Goal: Task Accomplishment & Management: Complete application form

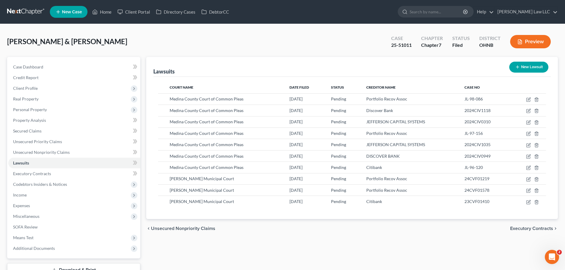
click at [310, 53] on div "[PERSON_NAME] & [PERSON_NAME] Upgraded Case 25-51011 Chapter Chapter 7 Status […" at bounding box center [282, 44] width 551 height 26
click at [446, 9] on input "search" at bounding box center [436, 11] width 54 height 11
type input "W"
type input "[PERSON_NAME]"
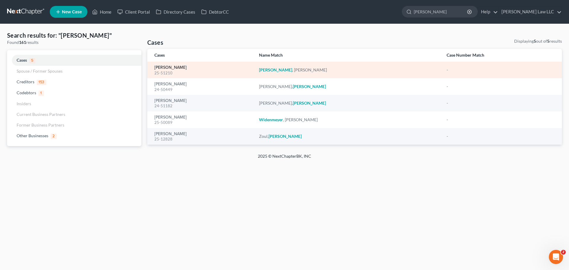
click at [170, 68] on link "[PERSON_NAME]" at bounding box center [170, 68] width 32 height 4
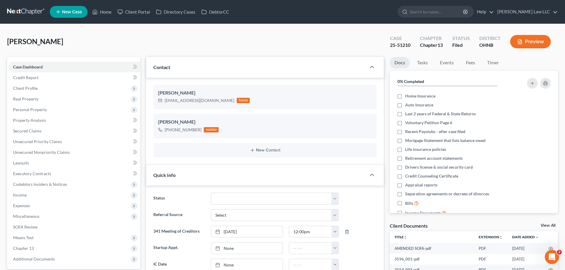
scroll to position [81, 0]
click at [405, 44] on div "25-51210" at bounding box center [400, 45] width 20 height 7
copy div "25-51210"
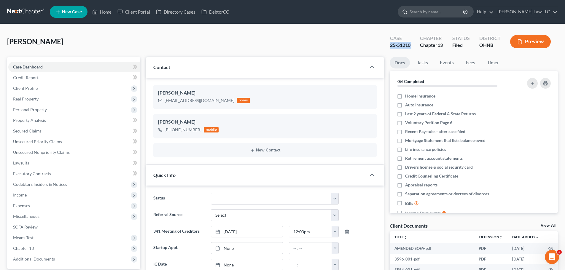
click at [436, 13] on input "search" at bounding box center [436, 11] width 54 height 11
type input "[PERSON_NAME]"
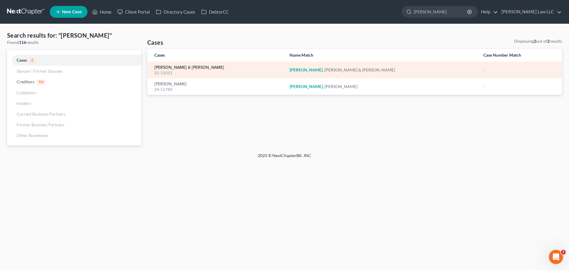
click at [186, 66] on link "[PERSON_NAME] & [PERSON_NAME]" at bounding box center [189, 68] width 70 height 4
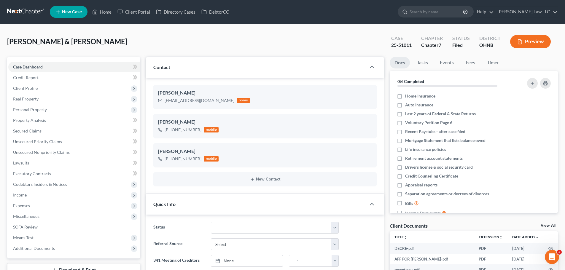
scroll to position [256, 0]
click at [36, 92] on span "Client Profile" at bounding box center [74, 88] width 132 height 11
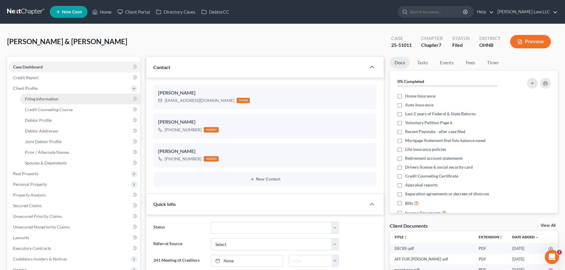
click at [41, 102] on link "Filing Information" at bounding box center [80, 99] width 120 height 11
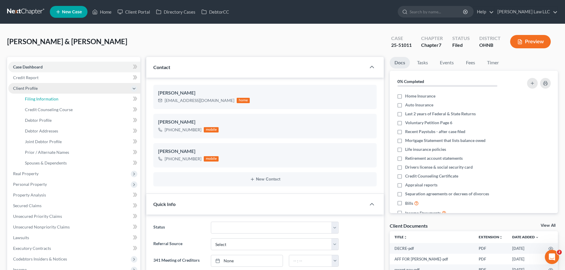
select select "1"
select select "0"
select select "61"
select select "0"
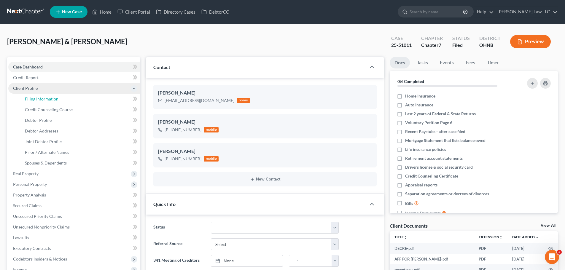
select select "36"
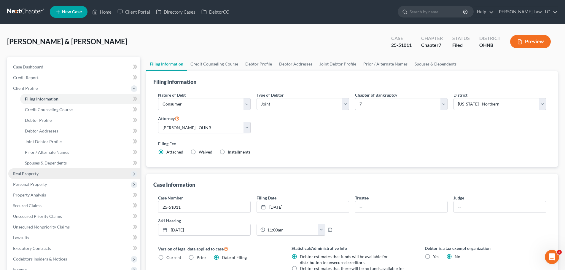
click at [46, 173] on span "Real Property" at bounding box center [74, 173] width 132 height 11
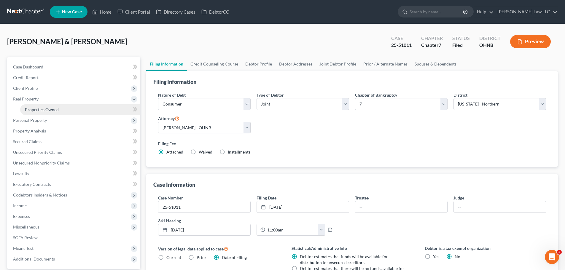
click at [66, 111] on link "Properties Owned" at bounding box center [80, 109] width 120 height 11
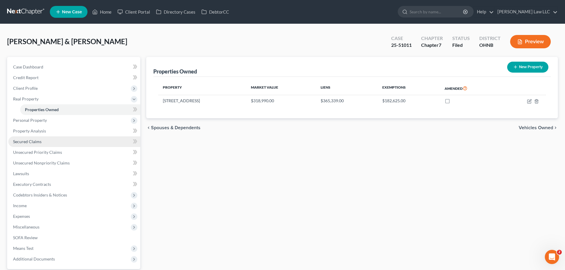
click at [37, 143] on span "Secured Claims" at bounding box center [27, 141] width 28 height 5
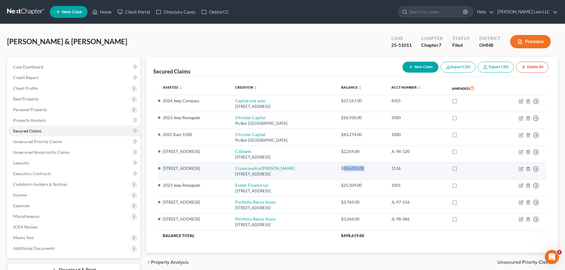
drag, startPoint x: 393, startPoint y: 168, endPoint x: 370, endPoint y: 167, distance: 22.9
click at [370, 167] on div "$356,050.00" at bounding box center [361, 168] width 41 height 6
copy div "356,050.00"
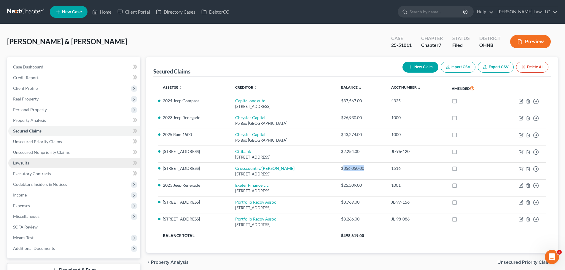
click at [32, 165] on link "Lawsuits" at bounding box center [74, 163] width 132 height 11
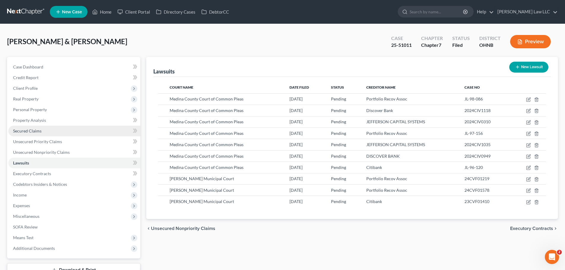
click at [28, 130] on span "Secured Claims" at bounding box center [27, 130] width 28 height 5
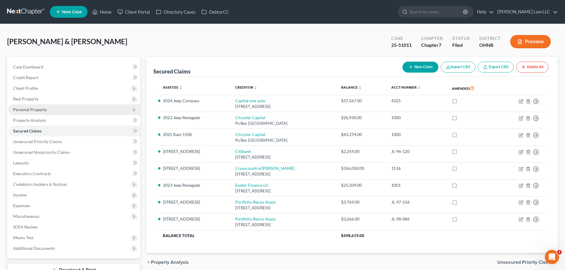
click at [37, 114] on span "Personal Property" at bounding box center [74, 109] width 132 height 11
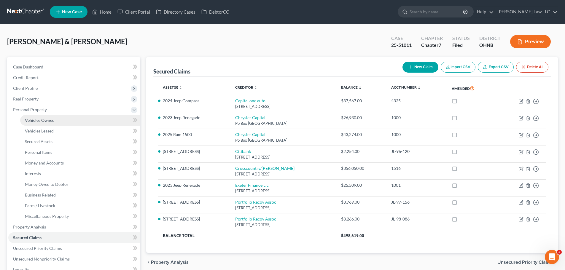
click at [39, 120] on span "Vehicles Owned" at bounding box center [40, 120] width 30 height 5
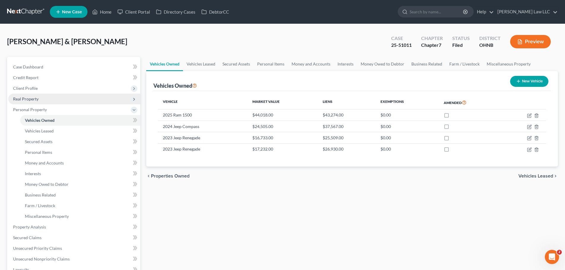
click at [31, 96] on span "Real Property" at bounding box center [74, 99] width 132 height 11
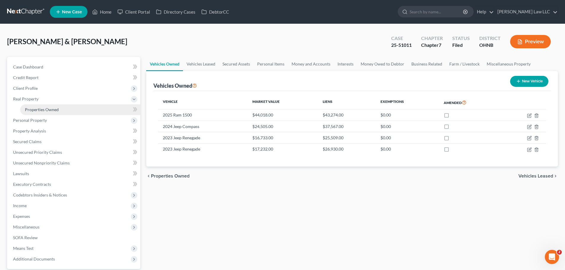
click at [41, 114] on link "Properties Owned" at bounding box center [80, 109] width 120 height 11
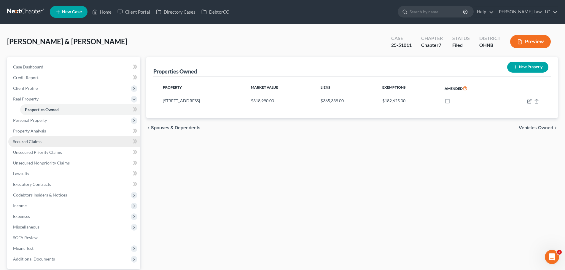
click at [31, 138] on link "Secured Claims" at bounding box center [74, 141] width 132 height 11
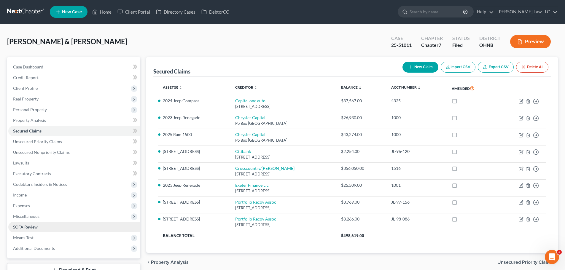
scroll to position [30, 0]
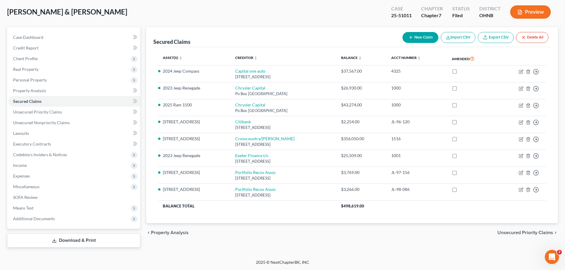
click at [81, 237] on link "Download & Print" at bounding box center [73, 241] width 133 height 14
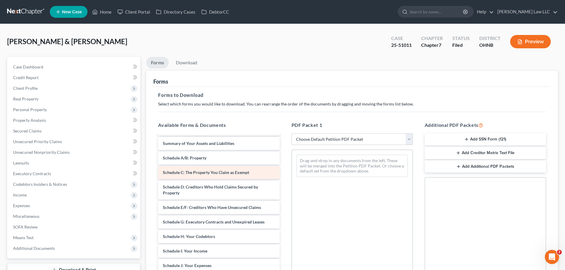
scroll to position [59, 0]
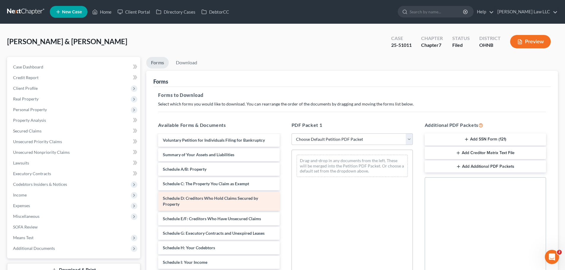
click at [190, 199] on span "Schedule D: Creditors Who Hold Claims Secured by Property" at bounding box center [210, 201] width 95 height 11
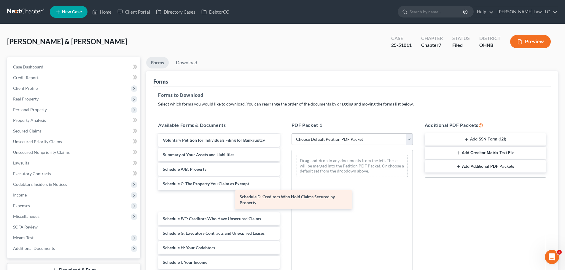
drag, startPoint x: 201, startPoint y: 200, endPoint x: 409, endPoint y: 193, distance: 208.5
click at [284, 193] on div "Schedule D: Creditors Who Hold Claims Secured by Property DECRE-pdf AFF FOR [PE…" at bounding box center [218, 254] width 131 height 356
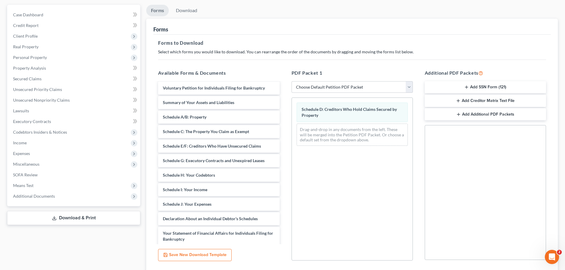
scroll to position [96, 0]
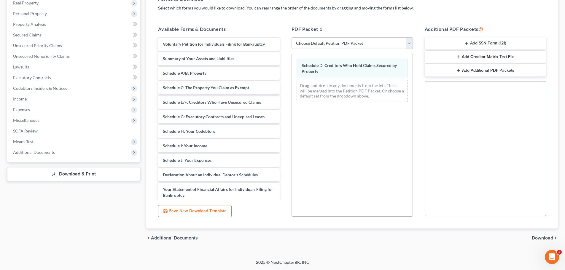
click at [546, 237] on span "Download" at bounding box center [542, 238] width 21 height 5
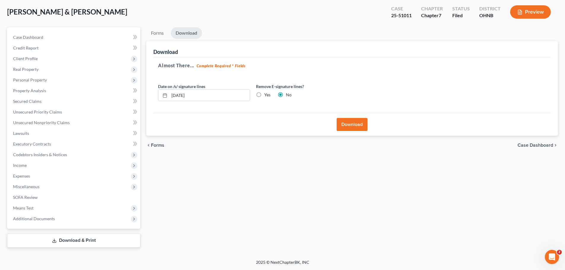
click at [353, 132] on div "Download" at bounding box center [351, 124] width 397 height 23
click at [353, 126] on button "Download" at bounding box center [351, 124] width 31 height 13
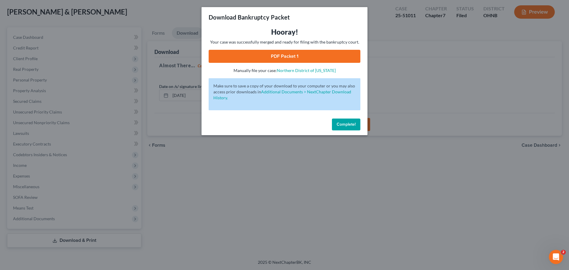
click at [290, 52] on link "PDF Packet 1" at bounding box center [285, 56] width 152 height 13
click at [347, 121] on button "Complete!" at bounding box center [346, 125] width 28 height 12
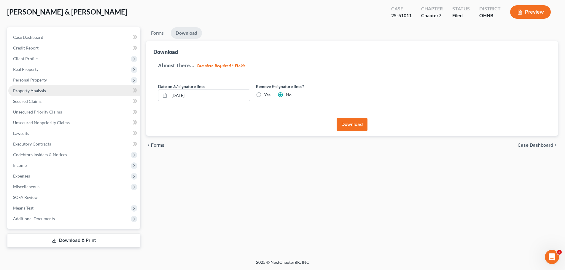
click at [40, 91] on span "Property Analysis" at bounding box center [29, 90] width 33 height 5
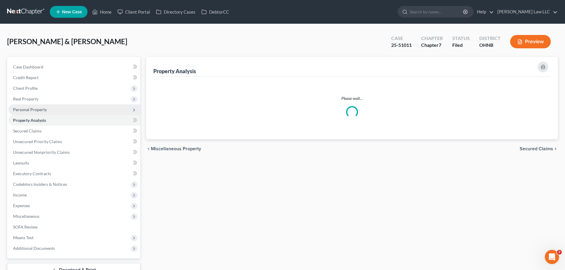
click at [37, 109] on span "Personal Property" at bounding box center [30, 109] width 34 height 5
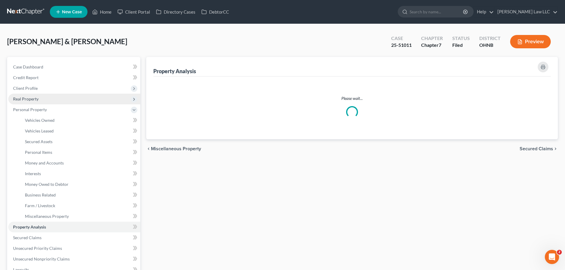
click at [35, 98] on span "Real Property" at bounding box center [25, 98] width 25 height 5
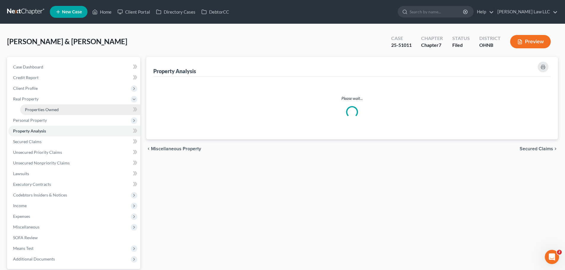
click at [41, 107] on span "Properties Owned" at bounding box center [42, 109] width 34 height 5
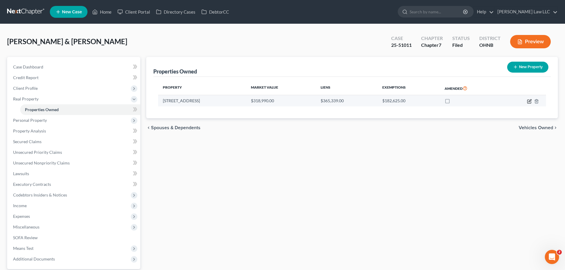
click at [528, 101] on icon "button" at bounding box center [529, 101] width 5 height 5
select select "36"
select select "51"
select select "2"
select select "0"
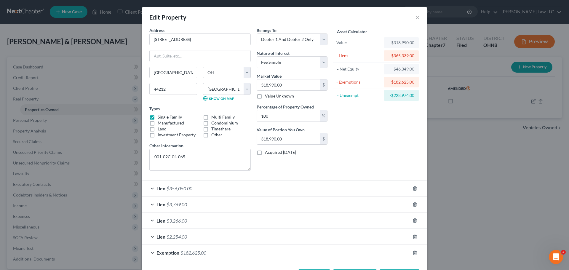
click at [388, 140] on div "Asset Calculator Value $318,990.00 - Liens $365,339.00 = Net Equity -$46,349.00…" at bounding box center [377, 101] width 92 height 148
click at [192, 189] on div "Lien $356,050.00" at bounding box center [276, 189] width 268 height 16
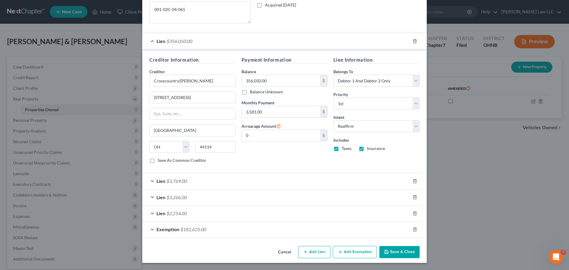
click at [199, 229] on span "$182,625.00" at bounding box center [194, 229] width 26 height 6
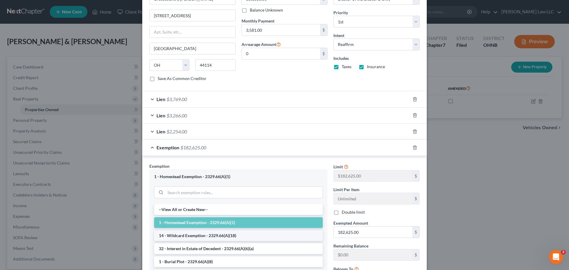
scroll to position [236, 0]
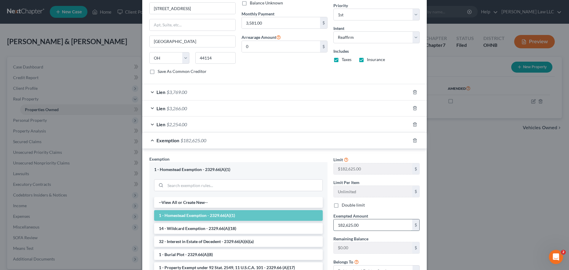
click at [359, 224] on input "182,625.00" at bounding box center [373, 224] width 79 height 11
click at [452, 182] on div "Edit Property × Address * 1527 Easton Way [GEOGRAPHIC_DATA] [US_STATE][GEOGRAPH…" at bounding box center [284, 135] width 569 height 270
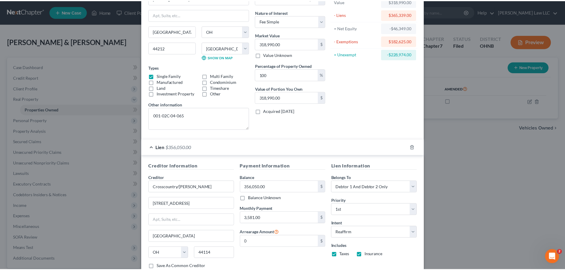
scroll to position [0, 0]
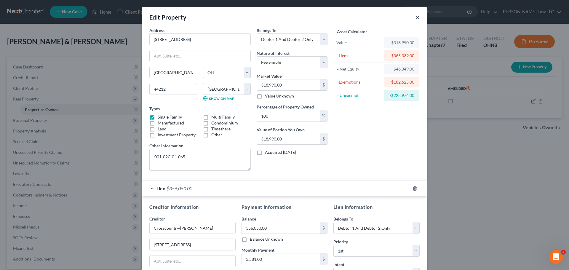
click at [416, 18] on button "×" at bounding box center [418, 17] width 4 height 7
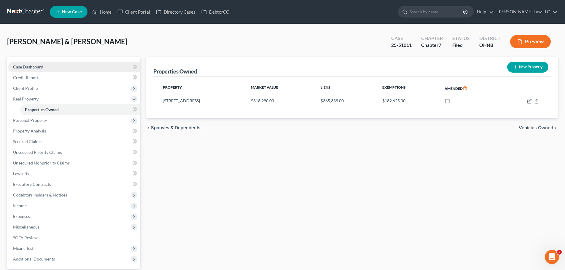
click at [36, 68] on span "Case Dashboard" at bounding box center [28, 66] width 30 height 5
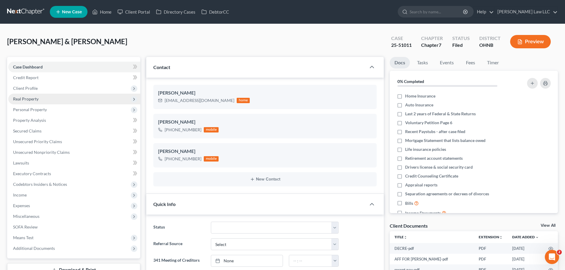
scroll to position [256, 0]
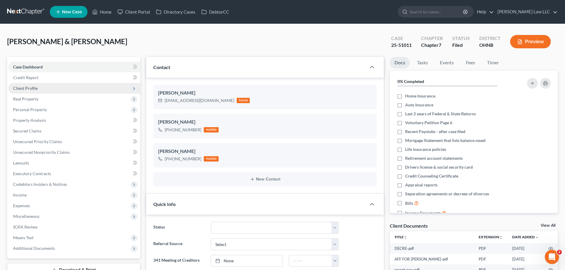
click at [32, 87] on span "Client Profile" at bounding box center [25, 88] width 25 height 5
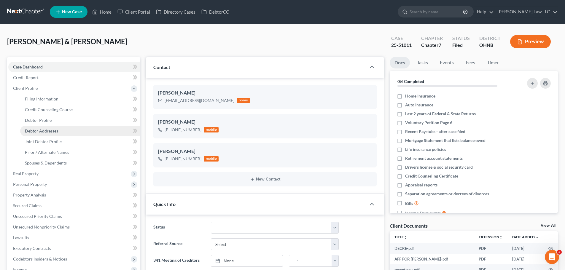
click at [40, 132] on span "Debtor Addresses" at bounding box center [41, 130] width 33 height 5
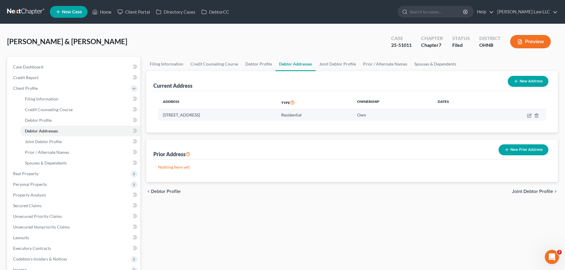
click at [201, 116] on td "[STREET_ADDRESS]" at bounding box center [217, 114] width 118 height 11
copy td "[STREET_ADDRESS]"
